Goal: Information Seeking & Learning: Learn about a topic

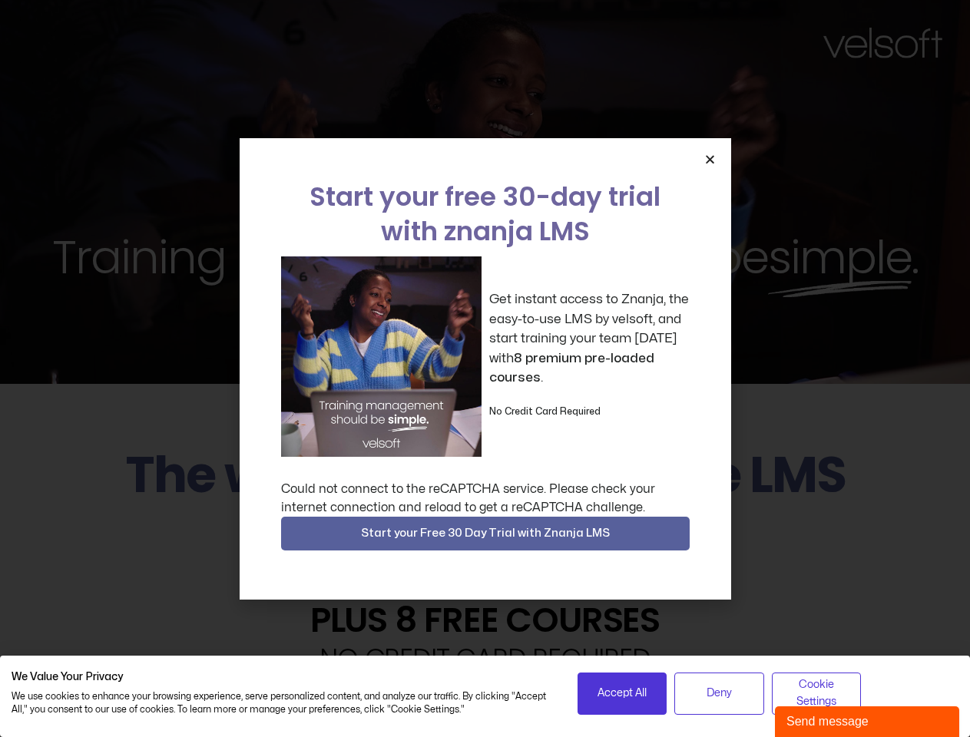
click at [484, 368] on div "Get instant access to Znanja, the easy-to-use LMS by velsoft, and start trainin…" at bounding box center [485, 356] width 408 height 200
click at [709, 159] on icon "Close" at bounding box center [710, 160] width 12 height 12
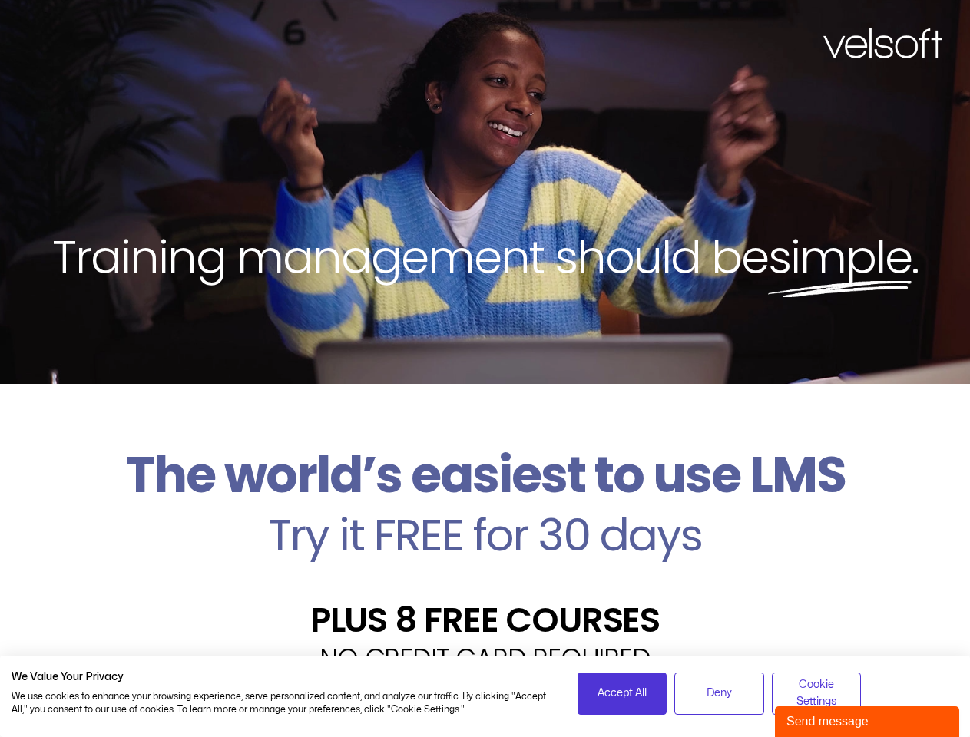
click at [485, 534] on h2 "Try it FREE for 30 days" at bounding box center [485, 535] width 946 height 45
click at [622, 693] on span "Accept All" at bounding box center [621, 693] width 49 height 17
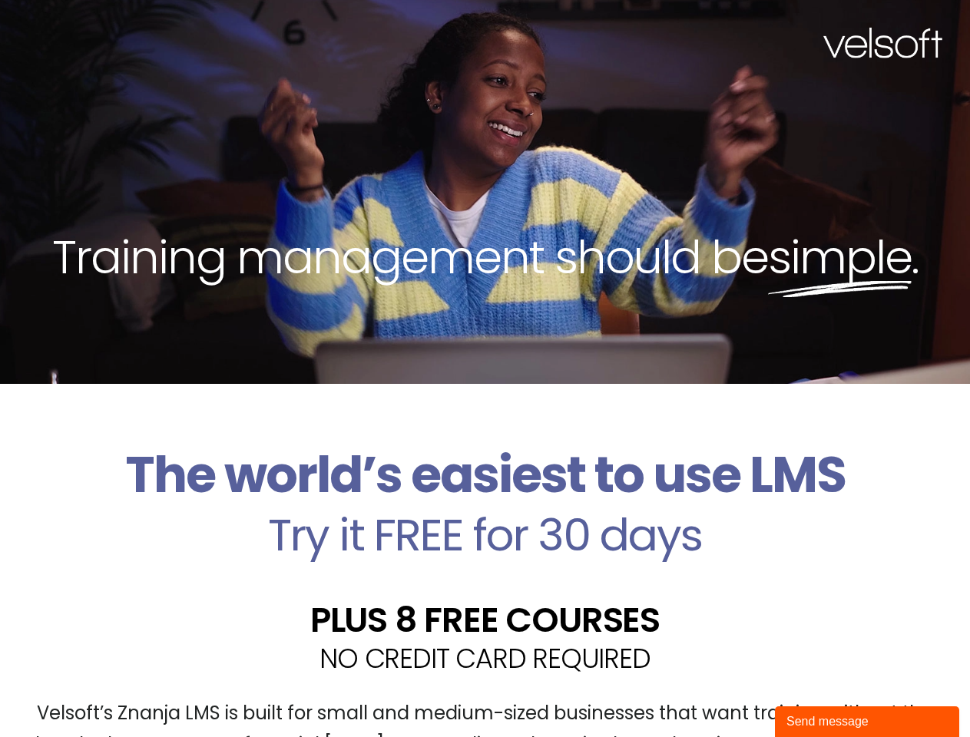
click at [719, 693] on div "Velsoft’s Znanja LMS is built for small and medium-sized businesses that want t…" at bounding box center [485, 735] width 946 height 112
click at [816, 693] on div "Velsoft’s Znanja LMS is built for small and medium-sized businesses that want t…" at bounding box center [485, 735] width 946 height 112
click at [867, 722] on div "Send message" at bounding box center [866, 721] width 161 height 18
